Goal: Check status: Check status

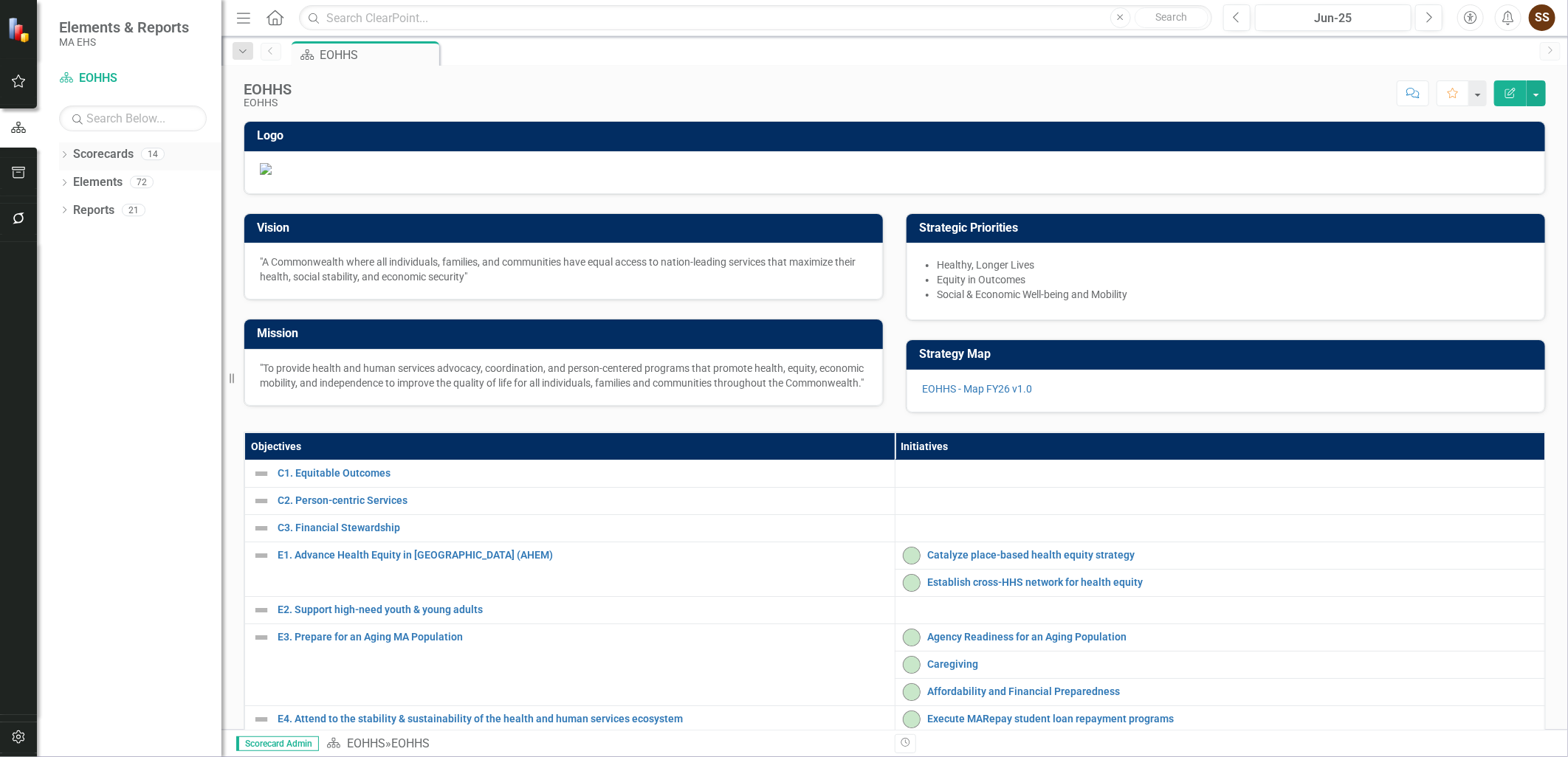
click at [70, 153] on div "Dropdown Scorecards 14" at bounding box center [140, 157] width 162 height 28
click at [65, 156] on icon "Dropdown" at bounding box center [64, 156] width 10 height 8
click at [67, 178] on div "Dropdown Scorecards 14 Dropdown EOHHS AGE DCF DDS DMH DPH DTA DYS MassAbility M…" at bounding box center [140, 184] width 162 height 84
click at [74, 179] on icon "Dropdown" at bounding box center [72, 182] width 11 height 9
click at [141, 351] on link "DTA" at bounding box center [159, 350] width 125 height 17
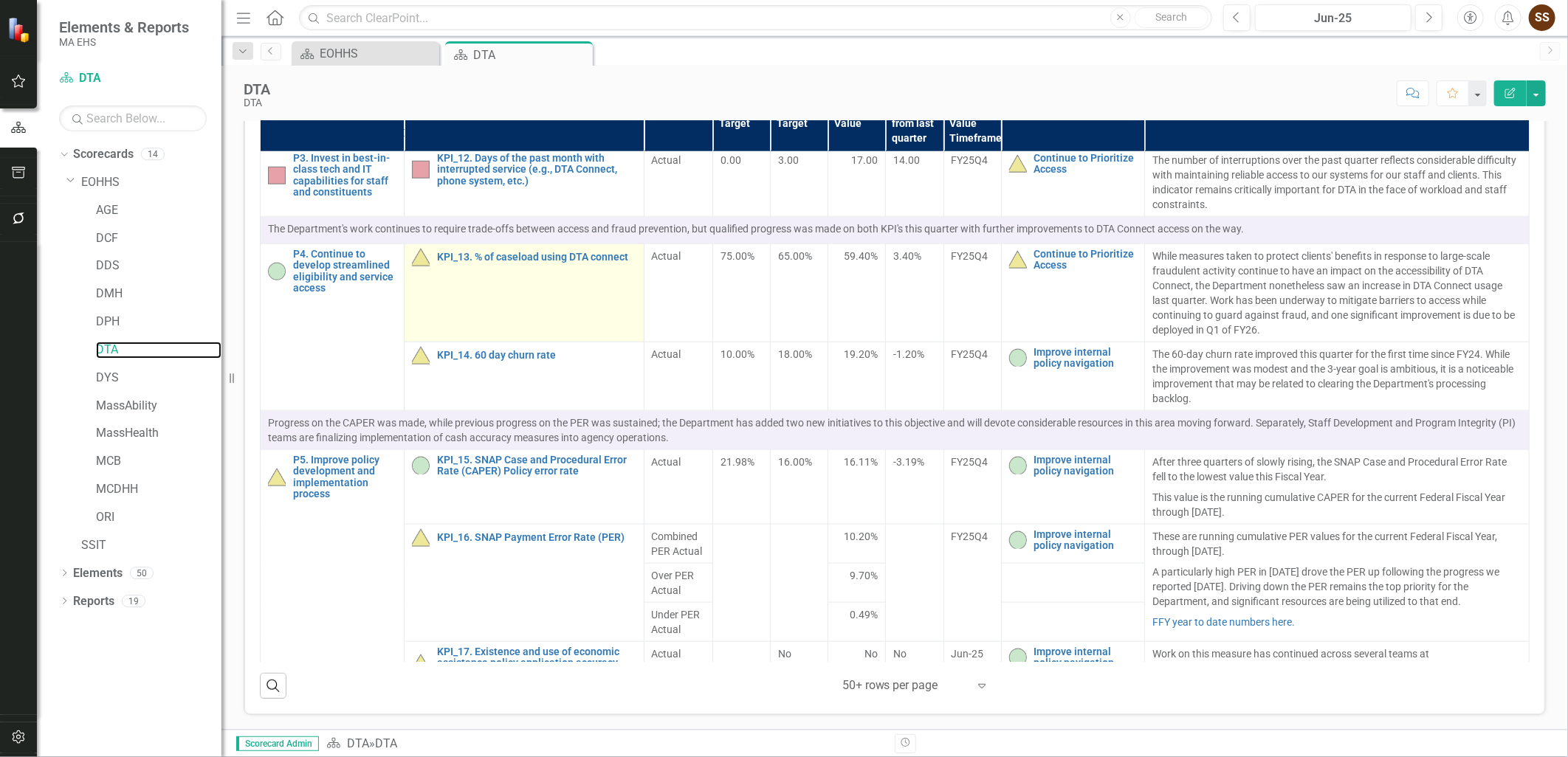
scroll to position [984, 0]
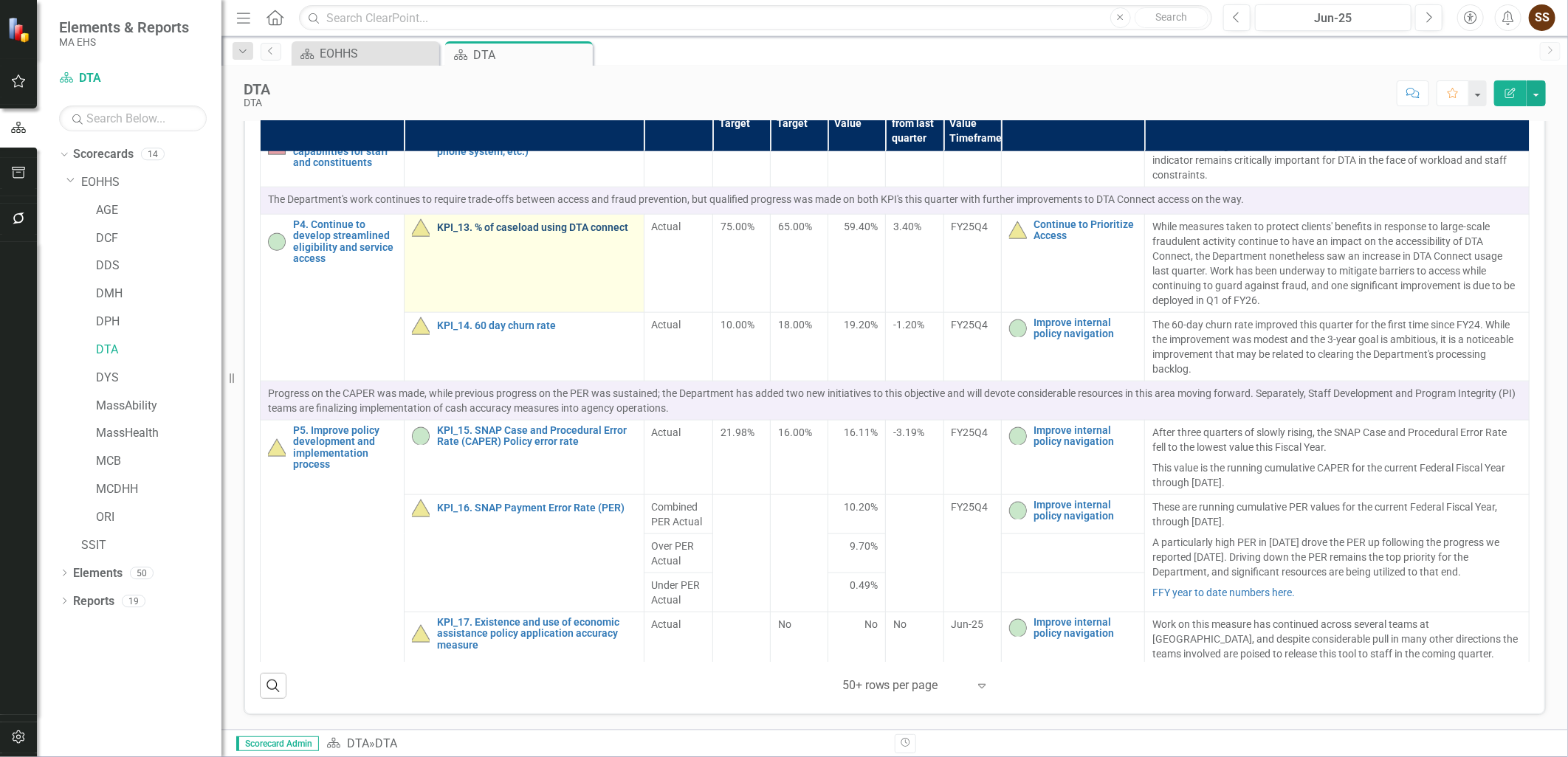
click at [498, 233] on link "KPI_13. % of caseload using DTA connect" at bounding box center [537, 228] width 199 height 11
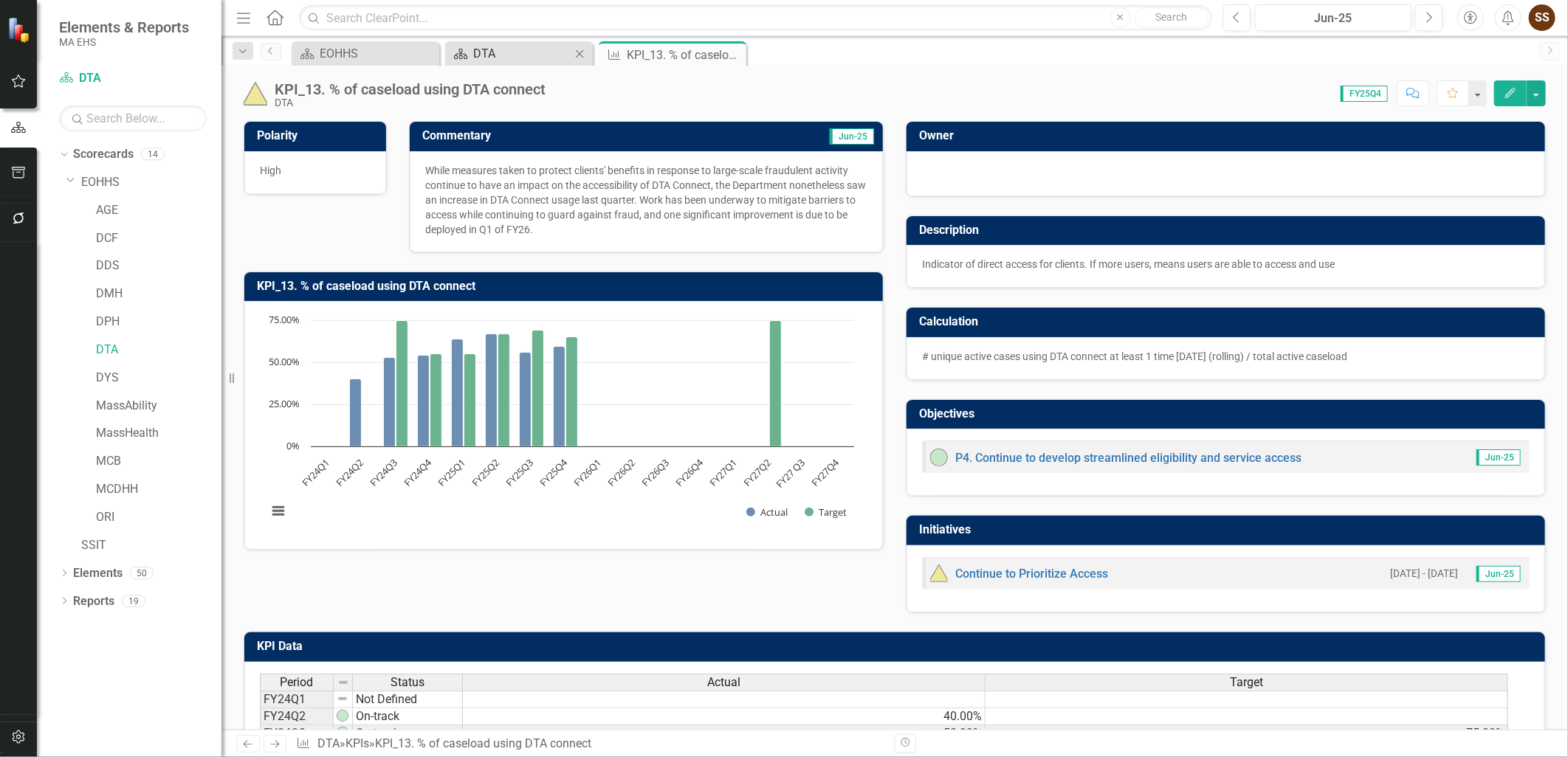
click at [491, 48] on div "DTA" at bounding box center [522, 53] width 98 height 18
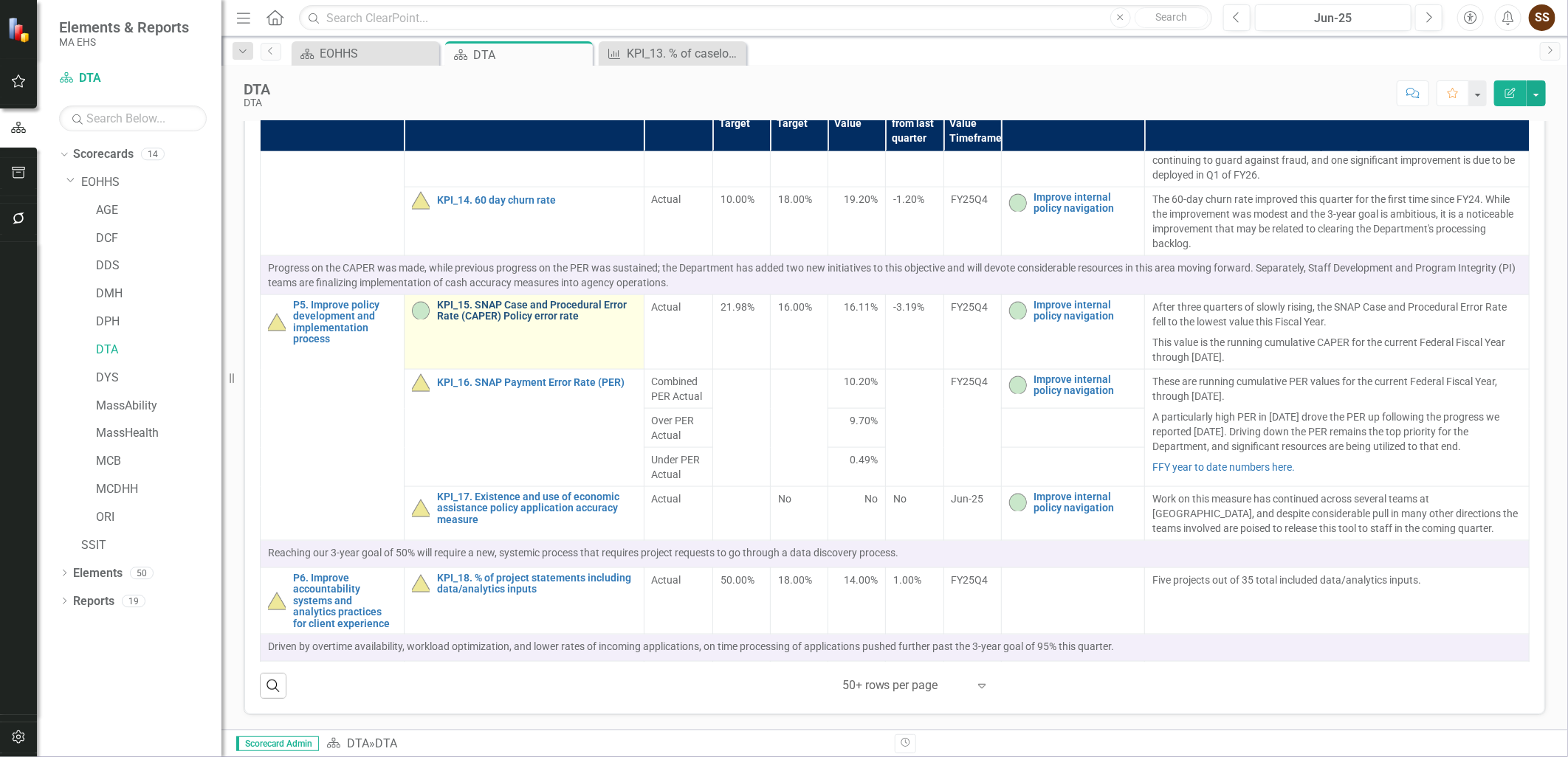
scroll to position [1148, 0]
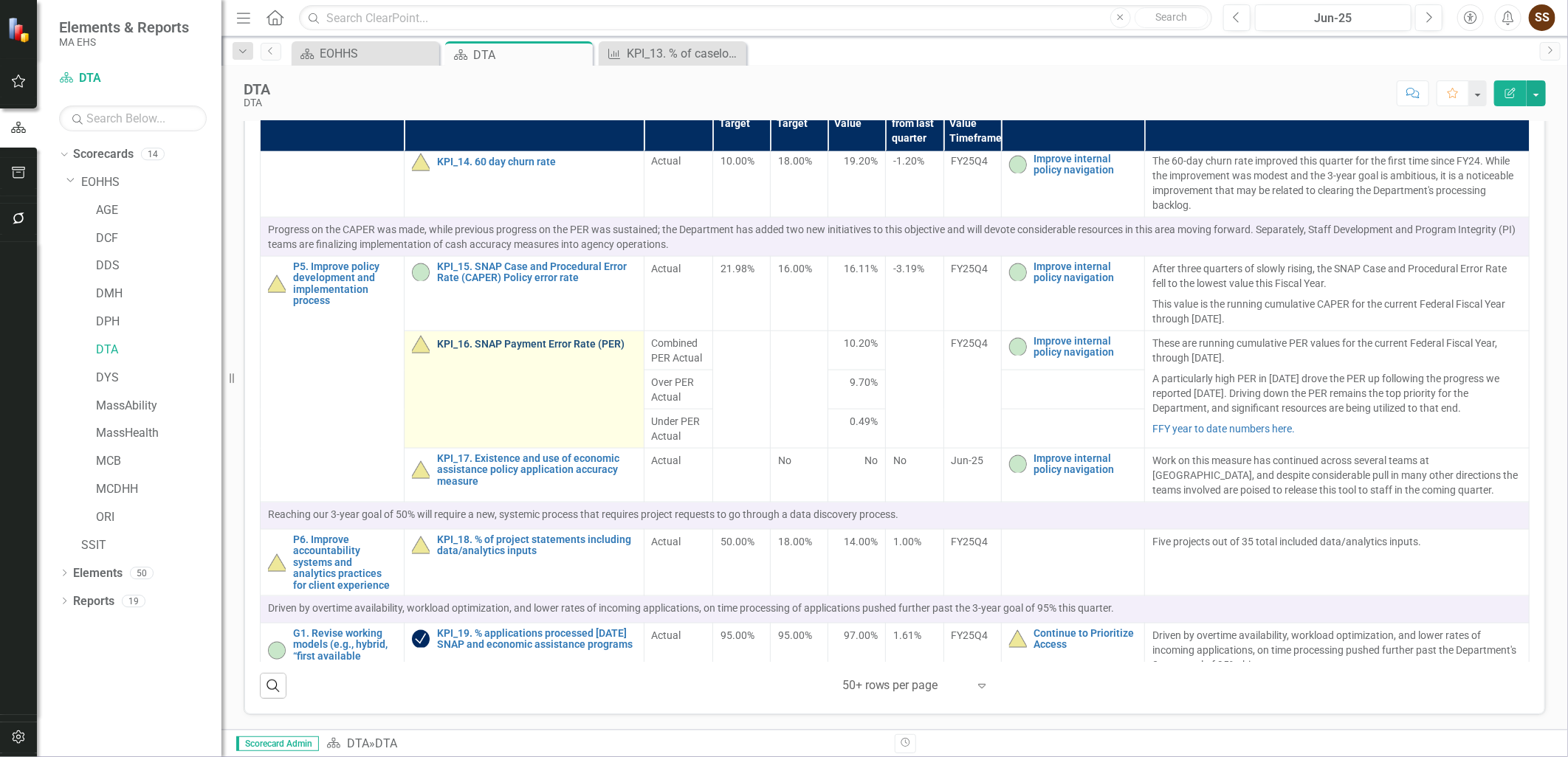
click at [546, 349] on link "KPI_16. SNAP Payment Error Rate (PER)" at bounding box center [537, 344] width 199 height 11
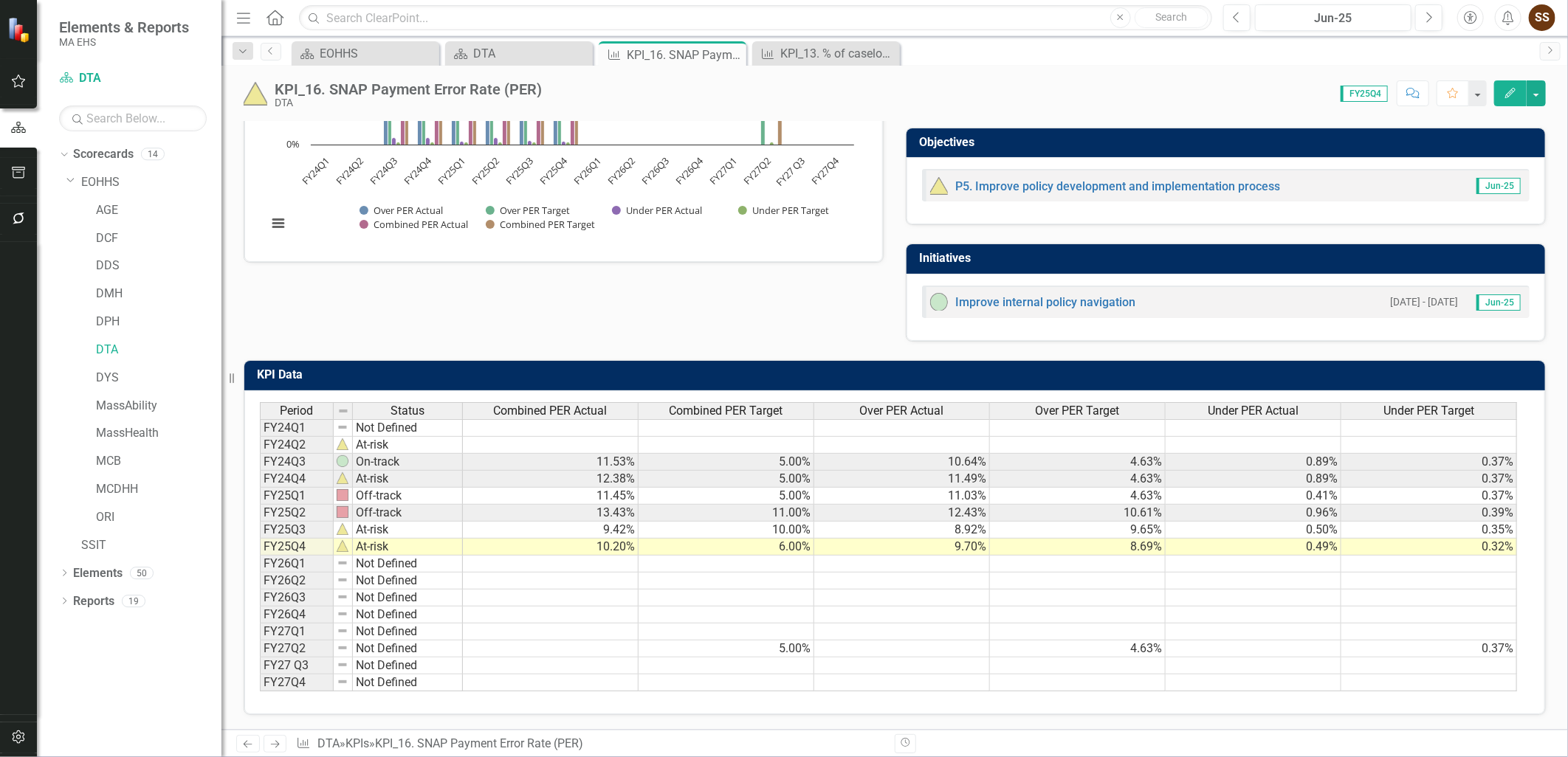
click at [622, 471] on td "12.38%" at bounding box center [551, 479] width 176 height 17
